Goal: Transaction & Acquisition: Book appointment/travel/reservation

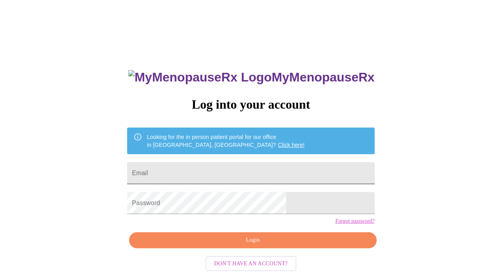
click at [238, 176] on input "Email" at bounding box center [250, 173] width 247 height 22
type input "[EMAIL_ADDRESS][DOMAIN_NAME]"
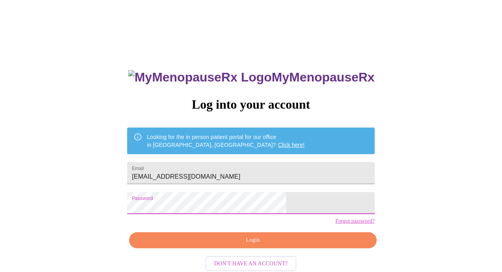
click at [245, 245] on span "Login" at bounding box center [252, 240] width 229 height 10
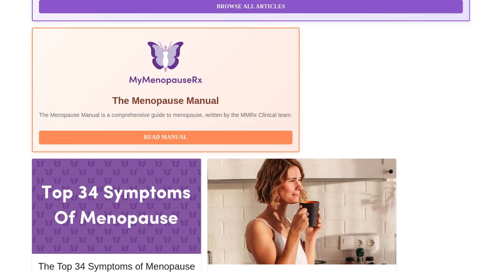
scroll to position [236, 0]
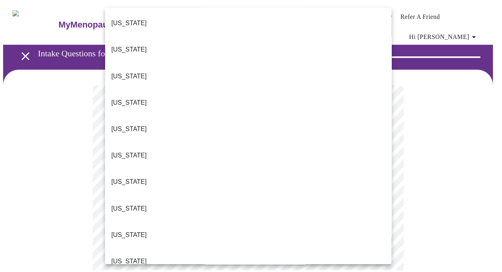
scroll to position [376, 0]
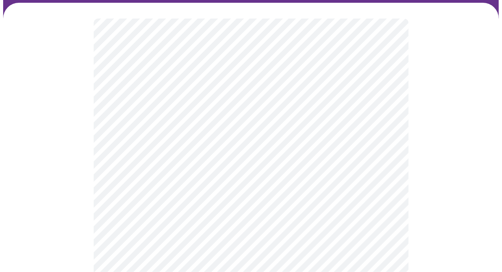
scroll to position [100, 0]
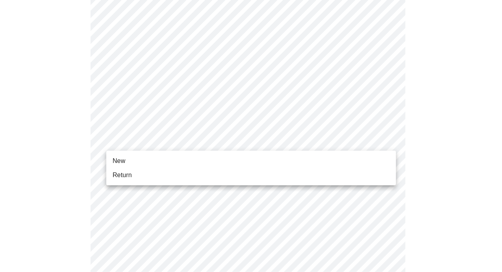
click at [244, 142] on body "MyMenopauseRx Appointments Messaging Labs Uploads Medications Community Refer a…" at bounding box center [251, 265] width 496 height 724
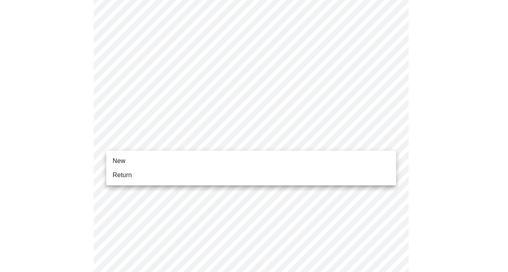
click at [231, 176] on li "Return" at bounding box center [251, 175] width 290 height 14
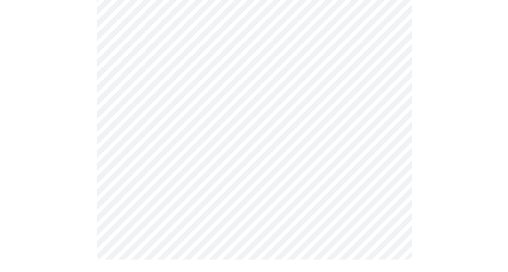
scroll to position [0, 0]
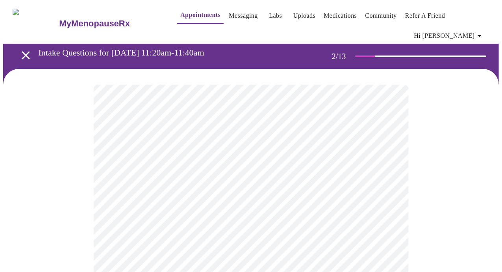
click at [289, 172] on body "MyMenopauseRx Appointments Messaging Labs Uploads Medications Community Refer a…" at bounding box center [251, 245] width 496 height 484
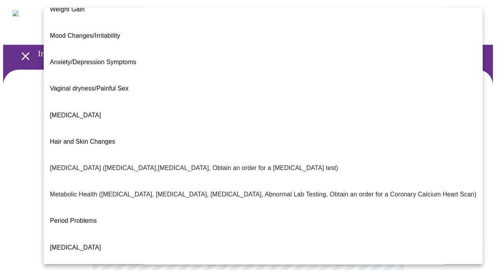
scroll to position [76, 0]
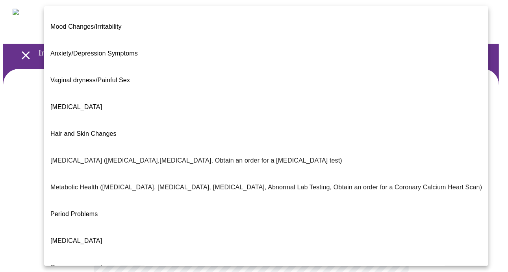
click at [172, 176] on span "Metabolic Health ([MEDICAL_DATA], [MEDICAL_DATA], [MEDICAL_DATA], Abnormal Lab …" at bounding box center [265, 187] width 431 height 22
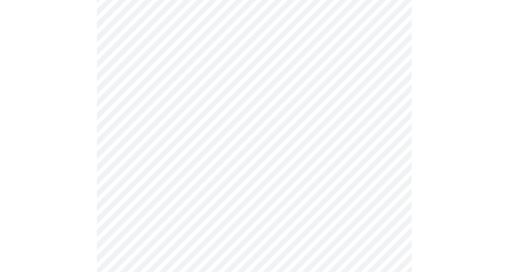
scroll to position [144, 0]
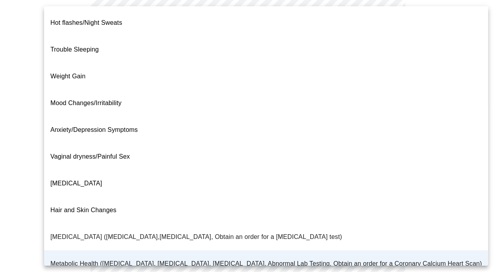
click at [366, 33] on body "MyMenopauseRx Appointments Messaging Labs Uploads Medications Community Refer a…" at bounding box center [251, 98] width 496 height 479
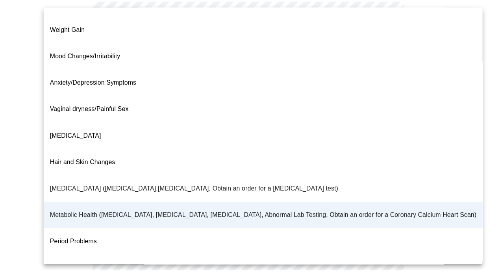
scroll to position [0, 0]
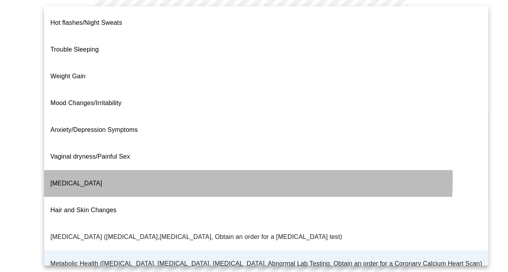
click at [239, 170] on li "[MEDICAL_DATA]" at bounding box center [266, 183] width 444 height 27
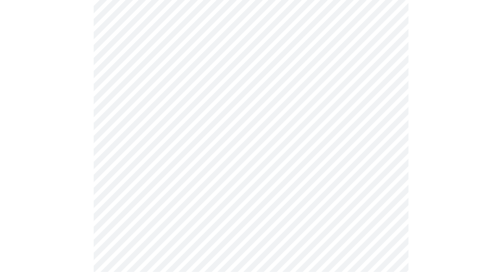
click at [253, 110] on body "MyMenopauseRx Appointments Messaging Labs Uploads Medications Community Refer a…" at bounding box center [251, 98] width 496 height 479
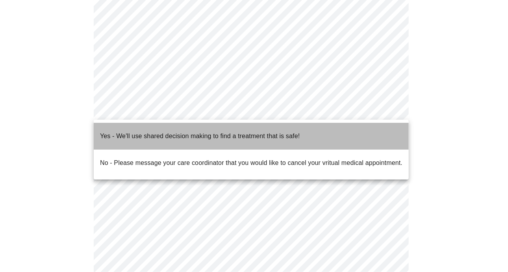
click at [246, 137] on span "Yes - We'll use shared decision making to find a treatment that is safe!" at bounding box center [200, 136] width 200 height 22
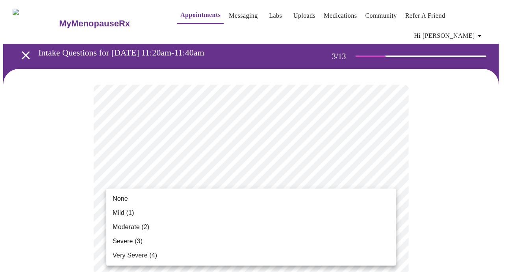
click at [284, 223] on li "Moderate (2)" at bounding box center [251, 227] width 290 height 14
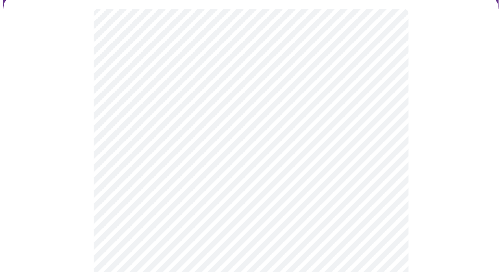
scroll to position [95, 0]
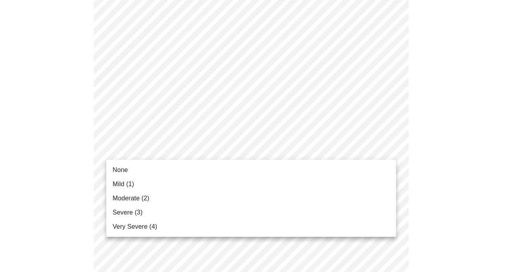
click at [280, 173] on li "None" at bounding box center [251, 170] width 290 height 14
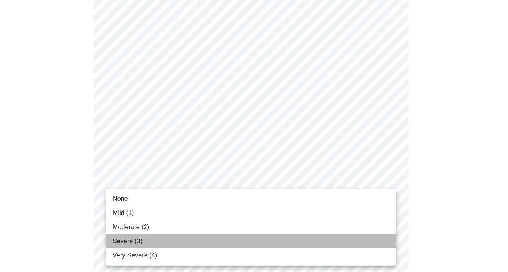
click at [250, 243] on li "Severe (3)" at bounding box center [251, 241] width 290 height 14
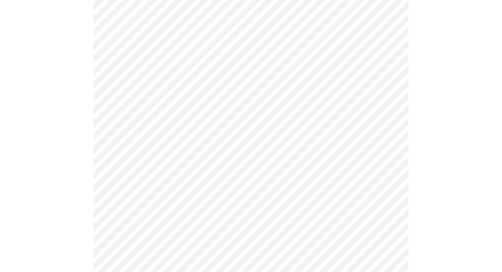
scroll to position [241, 0]
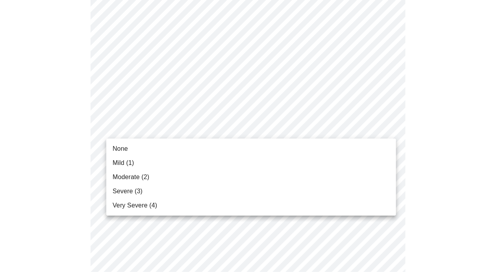
click at [270, 125] on body "MyMenopauseRx Appointments Messaging Labs Uploads Medications Community Refer a…" at bounding box center [251, 274] width 496 height 1025
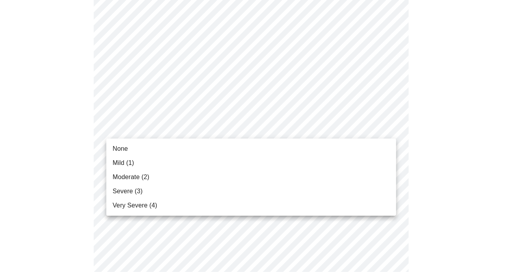
click at [253, 154] on li "None" at bounding box center [251, 149] width 290 height 14
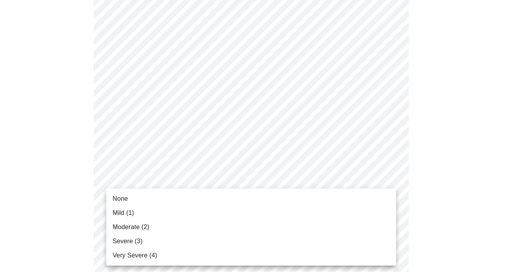
click at [244, 181] on body "MyMenopauseRx Appointments Messaging Labs Uploads Medications Community Refer a…" at bounding box center [253, 268] width 501 height 1013
click at [229, 234] on li "Moderate (2)" at bounding box center [251, 227] width 290 height 14
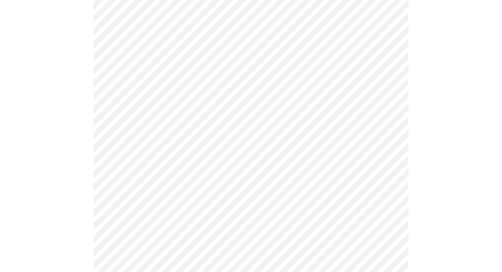
scroll to position [324, 0]
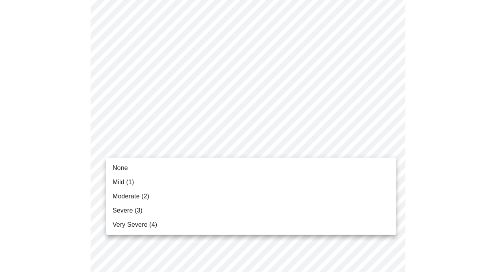
click at [246, 146] on body "MyMenopauseRx Appointments Messaging Labs Uploads Medications Community Refer a…" at bounding box center [251, 180] width 496 height 1002
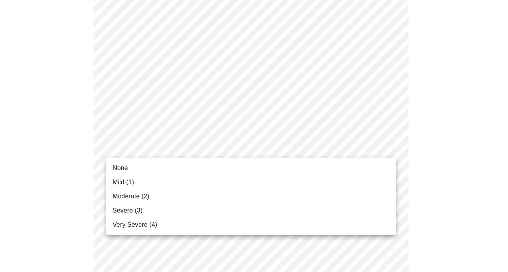
click at [224, 198] on li "Moderate (2)" at bounding box center [251, 196] width 290 height 14
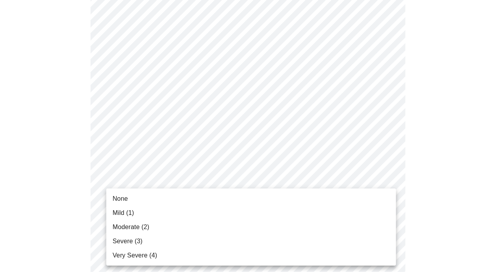
click at [218, 215] on body "MyMenopauseRx Appointments Messaging Labs Uploads Medications Community Refer a…" at bounding box center [251, 174] width 496 height 991
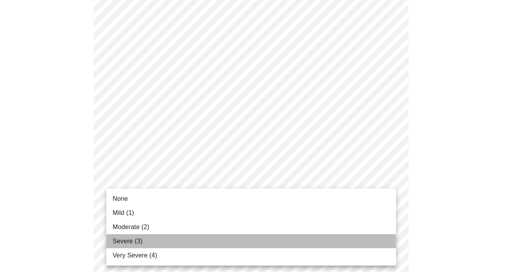
click at [207, 243] on li "Severe (3)" at bounding box center [251, 241] width 290 height 14
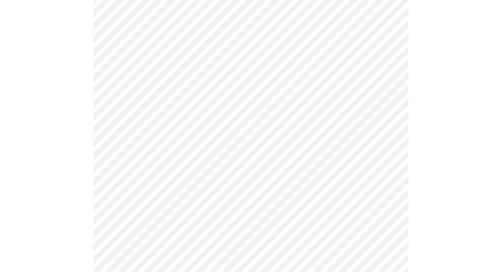
scroll to position [465, 0]
click at [230, 130] on body "MyMenopauseRx Appointments Messaging Labs Uploads Medications Community Refer a…" at bounding box center [251, 28] width 496 height 980
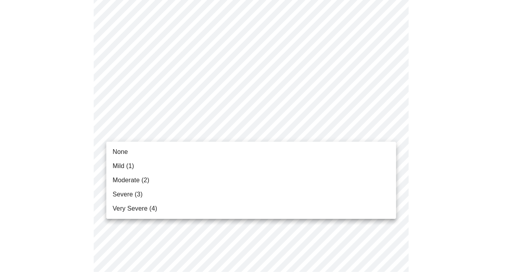
click at [196, 215] on li "Very Severe (4)" at bounding box center [251, 209] width 290 height 14
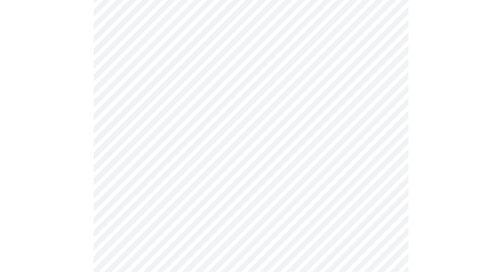
click at [216, 194] on body "MyMenopauseRx Appointments Messaging Labs Uploads Medications Community Refer a…" at bounding box center [251, 22] width 496 height 969
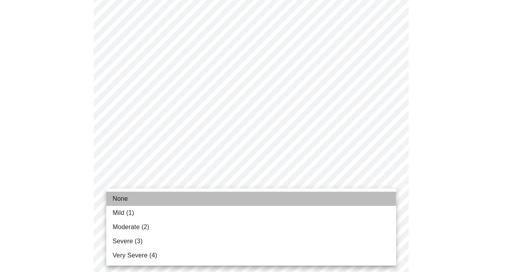
click at [213, 200] on li "None" at bounding box center [251, 199] width 290 height 14
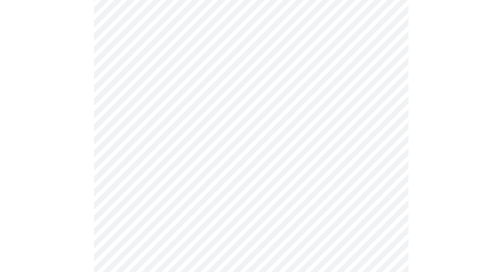
scroll to position [541, 0]
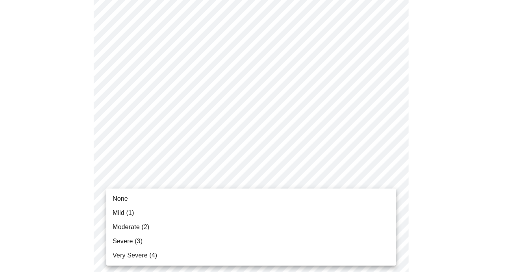
click at [202, 228] on li "Moderate (2)" at bounding box center [251, 227] width 290 height 14
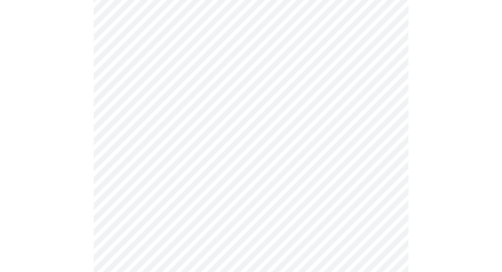
scroll to position [596, 0]
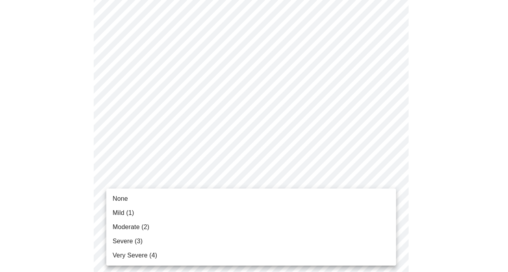
click at [205, 224] on li "Moderate (2)" at bounding box center [251, 227] width 290 height 14
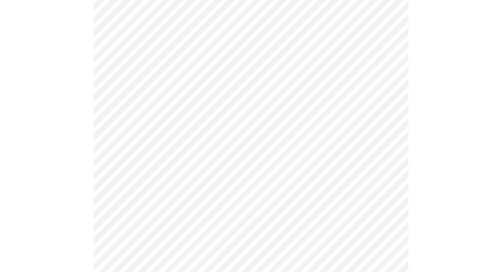
scroll to position [349, 0]
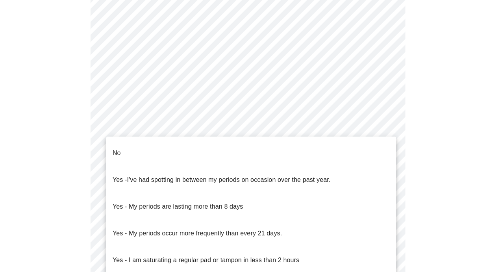
click at [270, 144] on body "MyMenopauseRx Appointments Messaging Labs Uploads Medications Community Refer a…" at bounding box center [251, 47] width 496 height 786
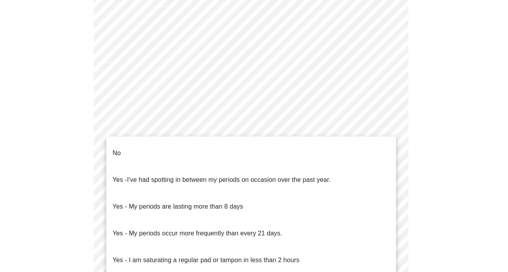
drag, startPoint x: 258, startPoint y: 186, endPoint x: 249, endPoint y: 209, distance: 24.2
click at [249, 209] on ul "No Yes - I've had spotting in between my periods on occasion over the past year…" at bounding box center [251, 220] width 290 height 167
click at [249, 229] on p "Yes - My periods occur more frequently than every 21 days." at bounding box center [198, 233] width 170 height 9
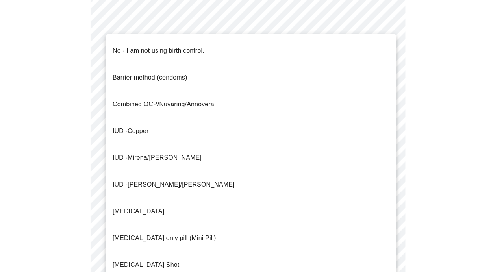
click at [252, 205] on body "MyMenopauseRx Appointments Messaging Labs Uploads Medications Community Refer a…" at bounding box center [251, 45] width 496 height 782
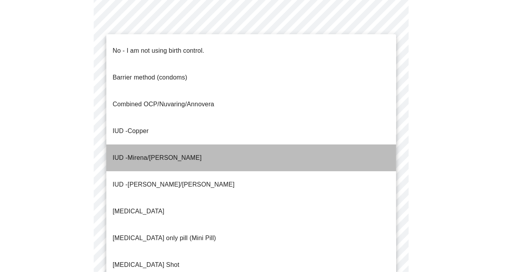
click at [246, 144] on li "IUD - Mirena/[PERSON_NAME]" at bounding box center [251, 157] width 290 height 27
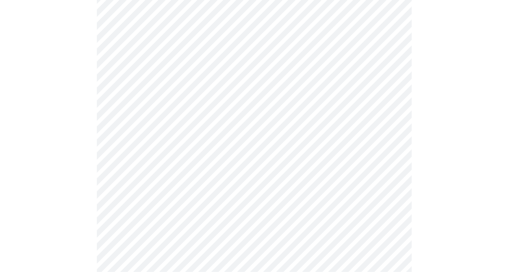
scroll to position [500, 0]
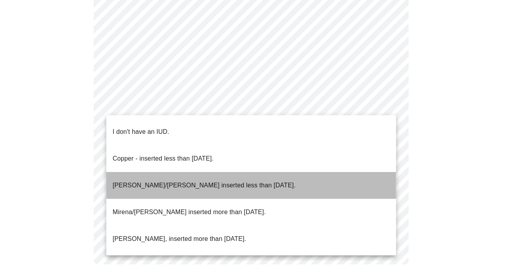
click at [279, 172] on li "[PERSON_NAME]/[PERSON_NAME] inserted less than [DATE]." at bounding box center [251, 185] width 290 height 27
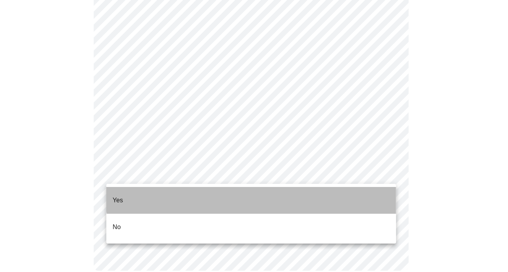
click at [268, 195] on li "Yes" at bounding box center [251, 200] width 290 height 27
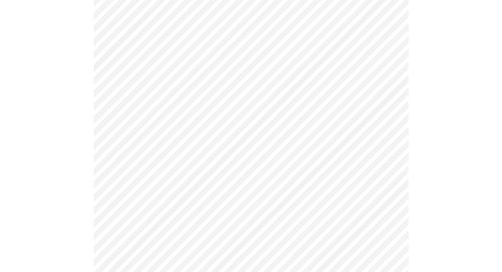
scroll to position [2075, 0]
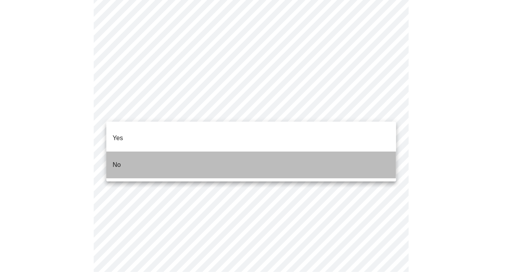
click at [190, 152] on li "No" at bounding box center [251, 165] width 290 height 27
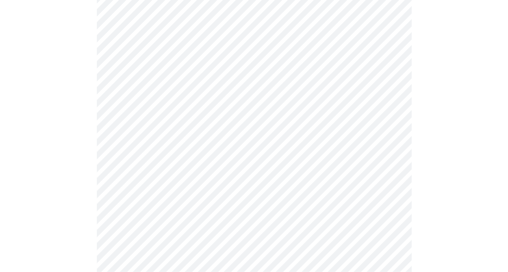
scroll to position [494, 0]
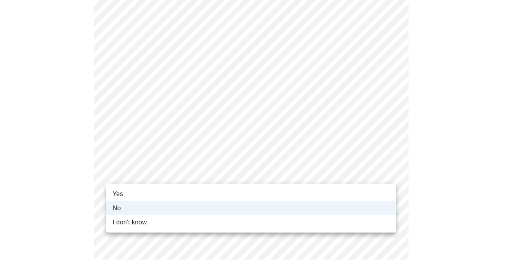
click at [173, 192] on li "Yes" at bounding box center [251, 194] width 290 height 14
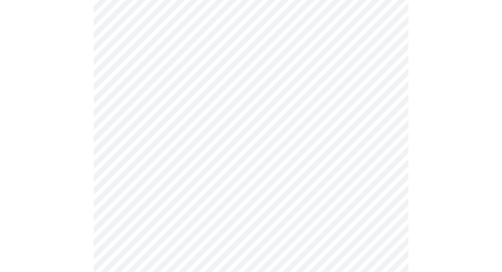
scroll to position [446, 0]
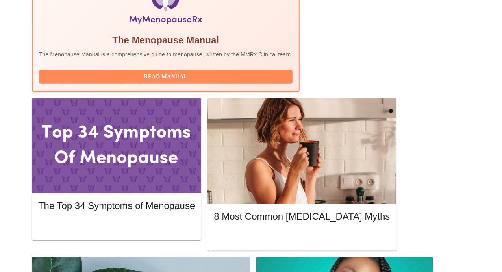
scroll to position [301, 0]
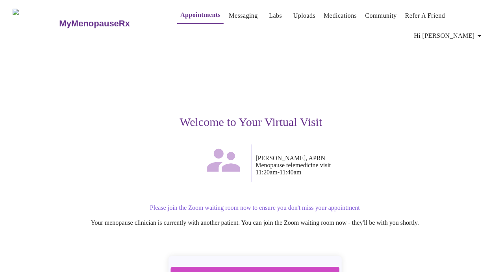
scroll to position [67, 0]
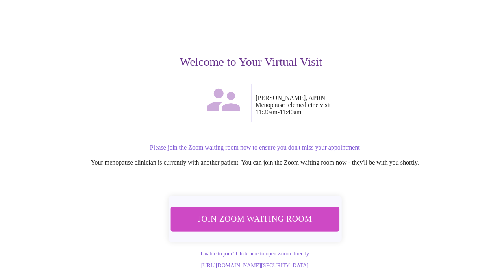
click at [253, 212] on span "Join Zoom Waiting Room" at bounding box center [255, 219] width 148 height 15
click at [283, 214] on span "Join Zoom Waiting Room" at bounding box center [255, 219] width 148 height 15
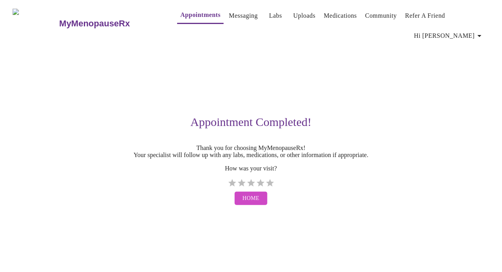
scroll to position [0, 0]
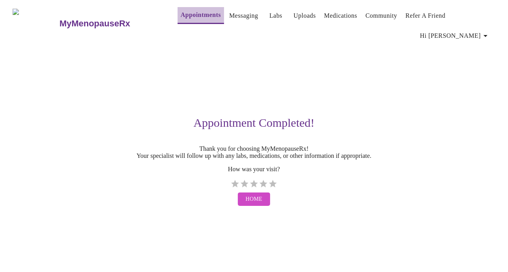
click at [181, 20] on link "Appointments" at bounding box center [201, 14] width 40 height 11
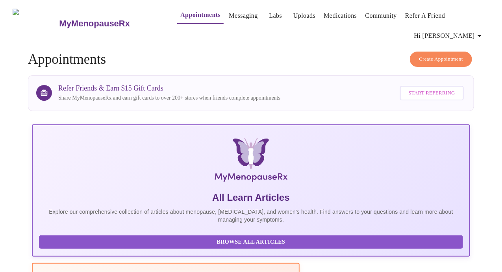
click at [428, 56] on span "Create Appointment" at bounding box center [441, 59] width 44 height 9
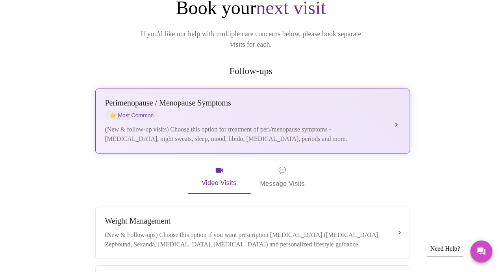
scroll to position [118, 0]
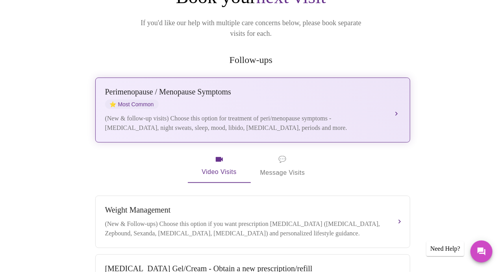
click at [343, 87] on div "[MEDICAL_DATA] / Menopause Symptoms ⭐ Most Common" at bounding box center [244, 98] width 279 height 22
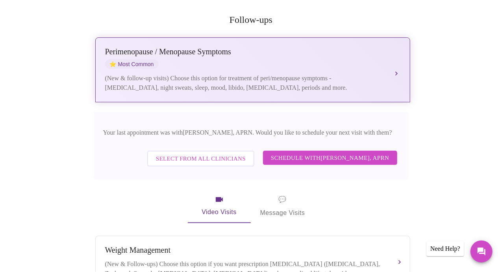
scroll to position [197, 0]
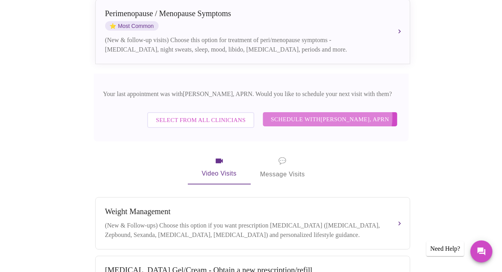
click at [332, 114] on span "Schedule with [PERSON_NAME], APRN" at bounding box center [330, 119] width 118 height 10
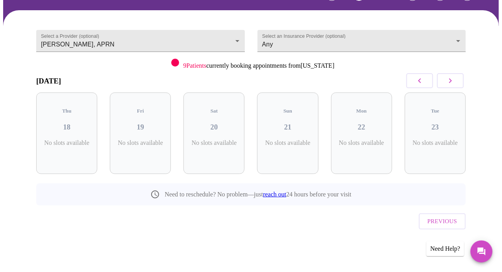
scroll to position [48, 0]
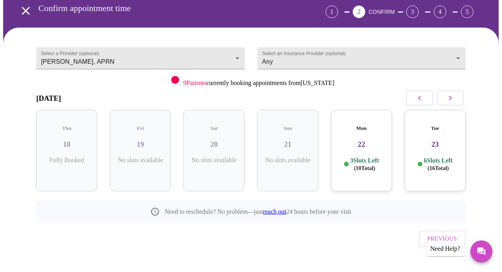
click at [455, 98] on icon "button" at bounding box center [450, 97] width 9 height 9
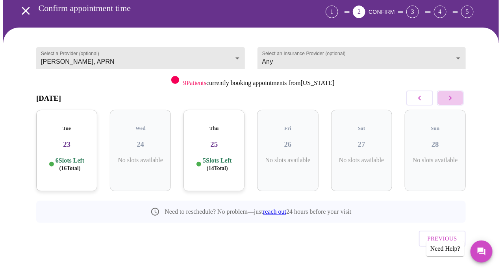
click at [455, 98] on icon "button" at bounding box center [450, 97] width 9 height 9
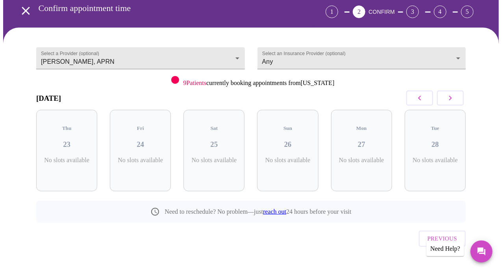
click at [455, 98] on icon "button" at bounding box center [450, 97] width 9 height 9
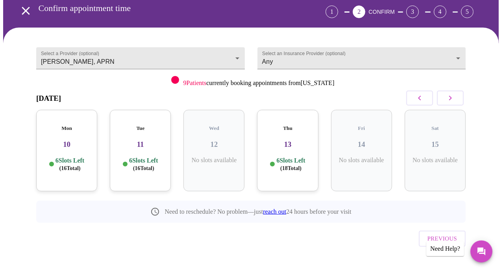
click at [303, 141] on div "Thu 13 6 Slots Left ( 18 Total)" at bounding box center [287, 150] width 61 height 81
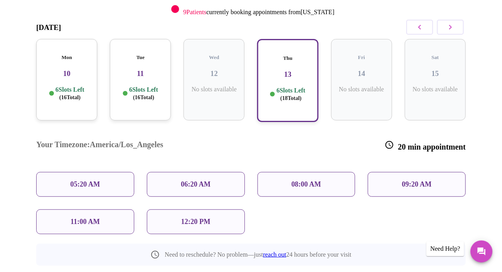
scroll to position [126, 0]
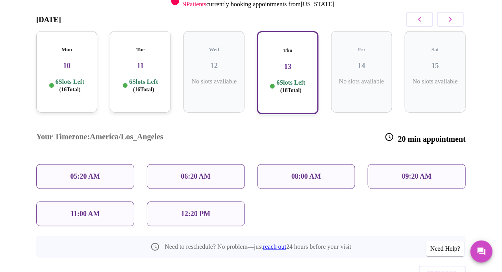
click at [303, 172] on p "08:00 AM" at bounding box center [306, 176] width 30 height 8
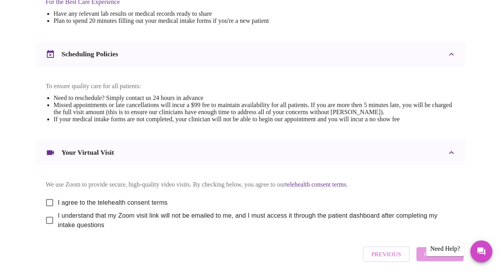
scroll to position [311, 0]
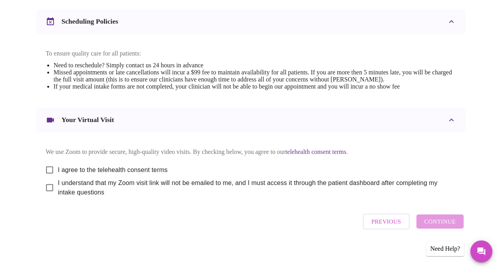
click at [47, 167] on input "I agree to the telehealth consent terms" at bounding box center [49, 170] width 17 height 17
checkbox input "true"
click at [49, 189] on input "I understand that my Zoom visit link will not be emailed to me, and I must acce…" at bounding box center [49, 187] width 17 height 17
checkbox input "true"
click at [456, 226] on span "Continue" at bounding box center [439, 221] width 31 height 10
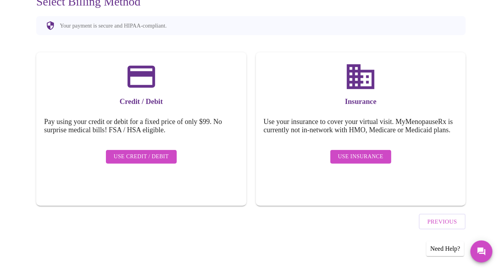
scroll to position [73, 0]
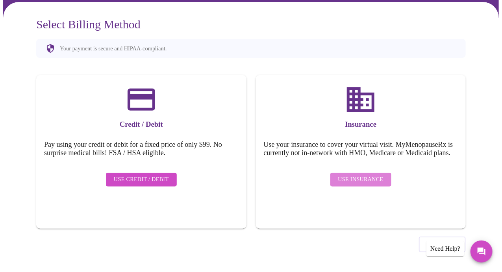
click at [364, 182] on span "Use Insurance" at bounding box center [360, 180] width 45 height 10
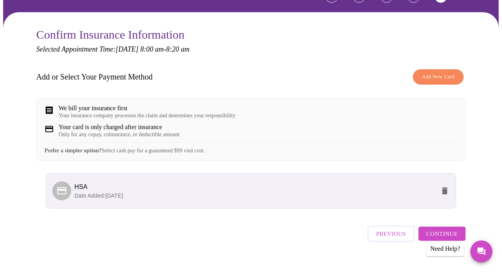
scroll to position [80, 0]
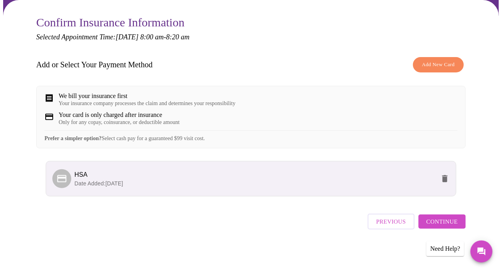
click at [447, 225] on span "Continue" at bounding box center [441, 221] width 31 height 10
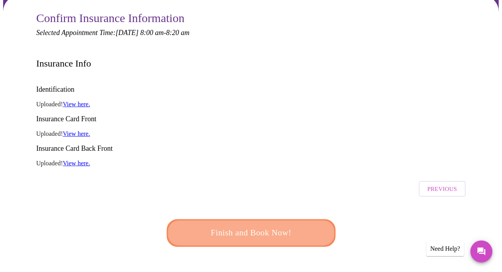
click at [261, 226] on span "Finish and Book Now!" at bounding box center [251, 233] width 146 height 15
